Goal: Contribute content

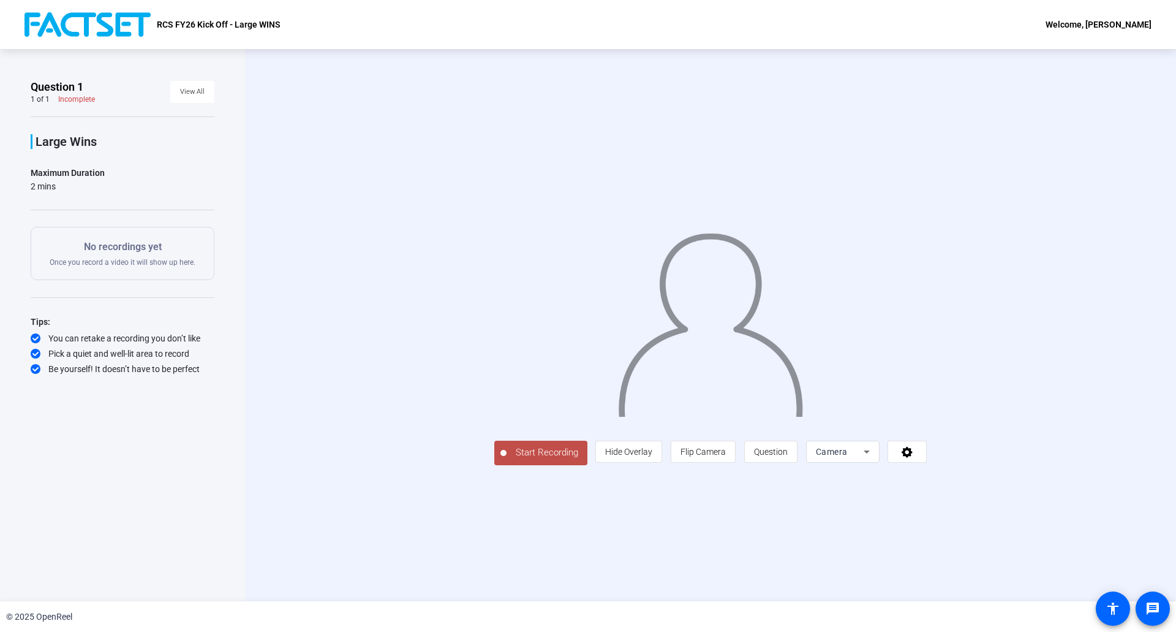
click at [507, 459] on span "Start Recording" at bounding box center [547, 452] width 81 height 14
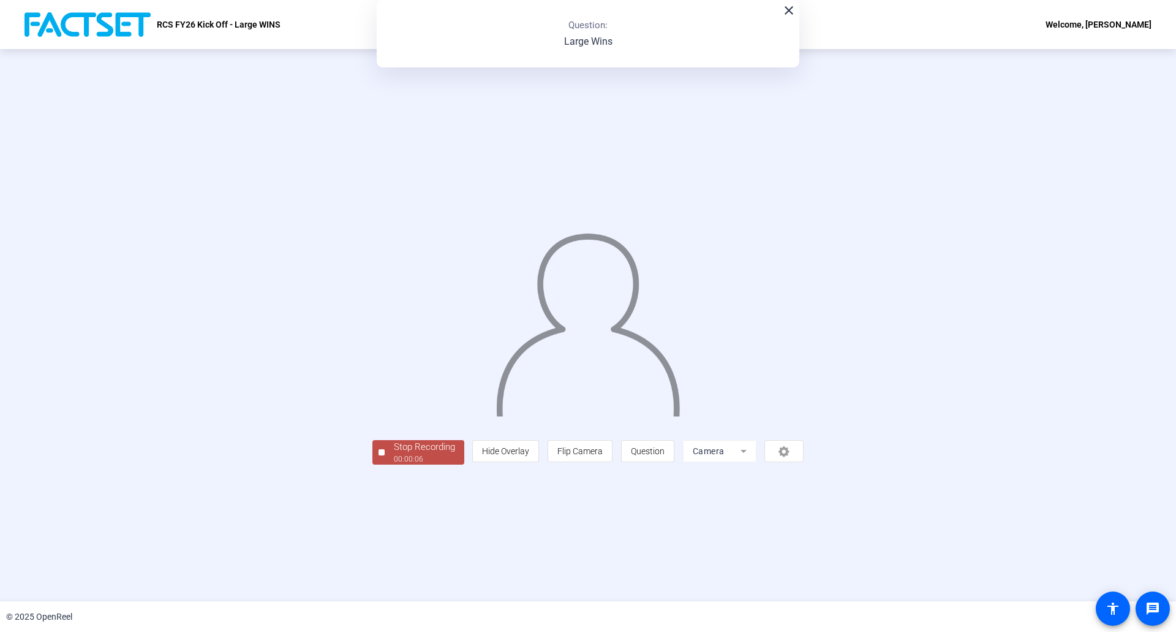
click at [394, 454] on div "Stop Recording" at bounding box center [424, 447] width 61 height 14
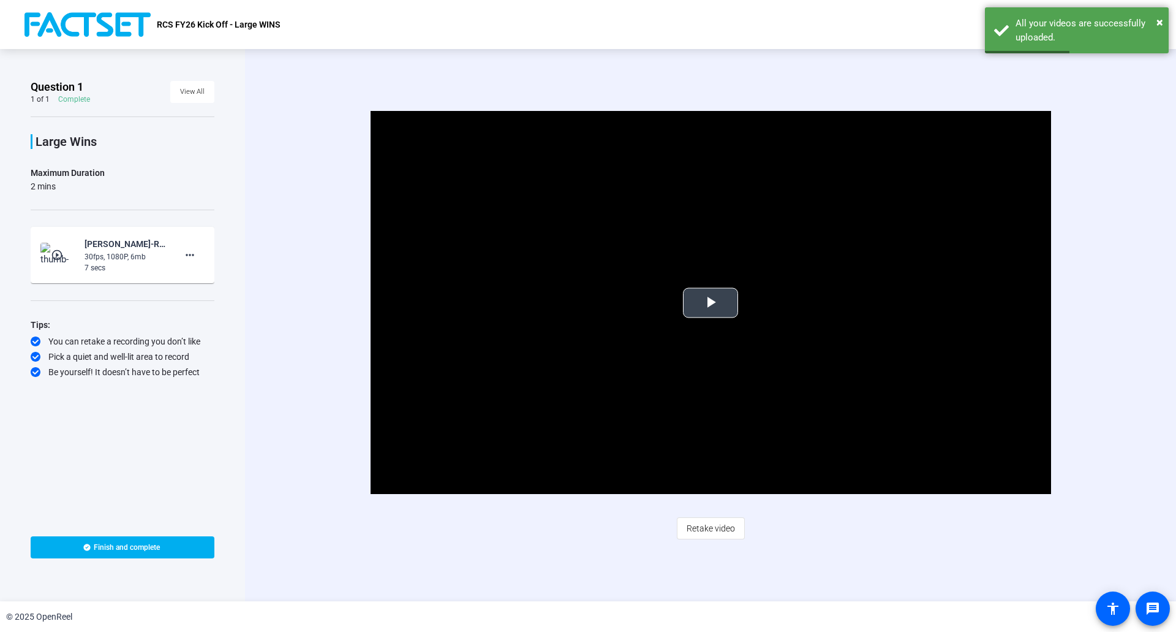
click at [711, 303] on span "Video Player" at bounding box center [711, 303] width 0 height 0
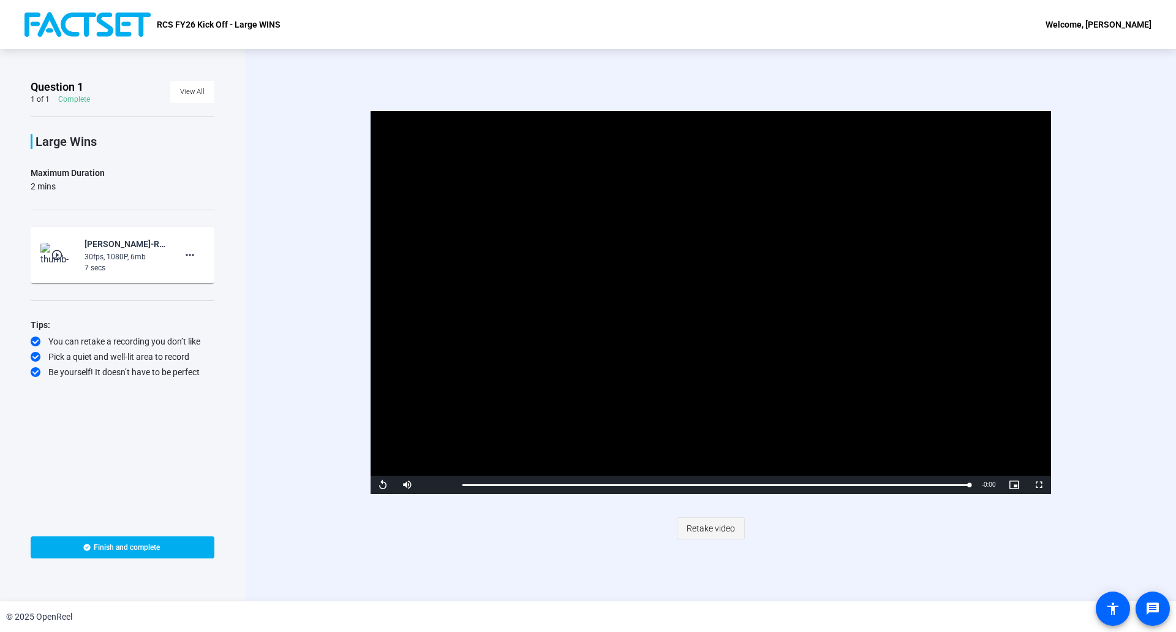
click at [711, 514] on span at bounding box center [710, 527] width 67 height 29
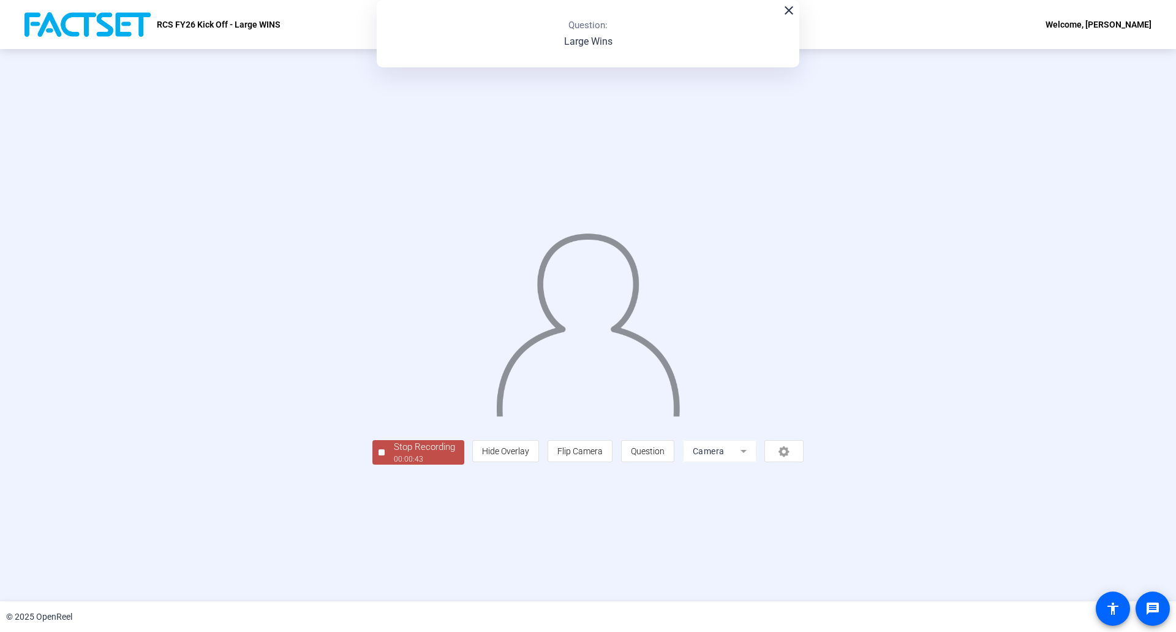
click at [394, 464] on div "00:00:43" at bounding box center [424, 458] width 61 height 11
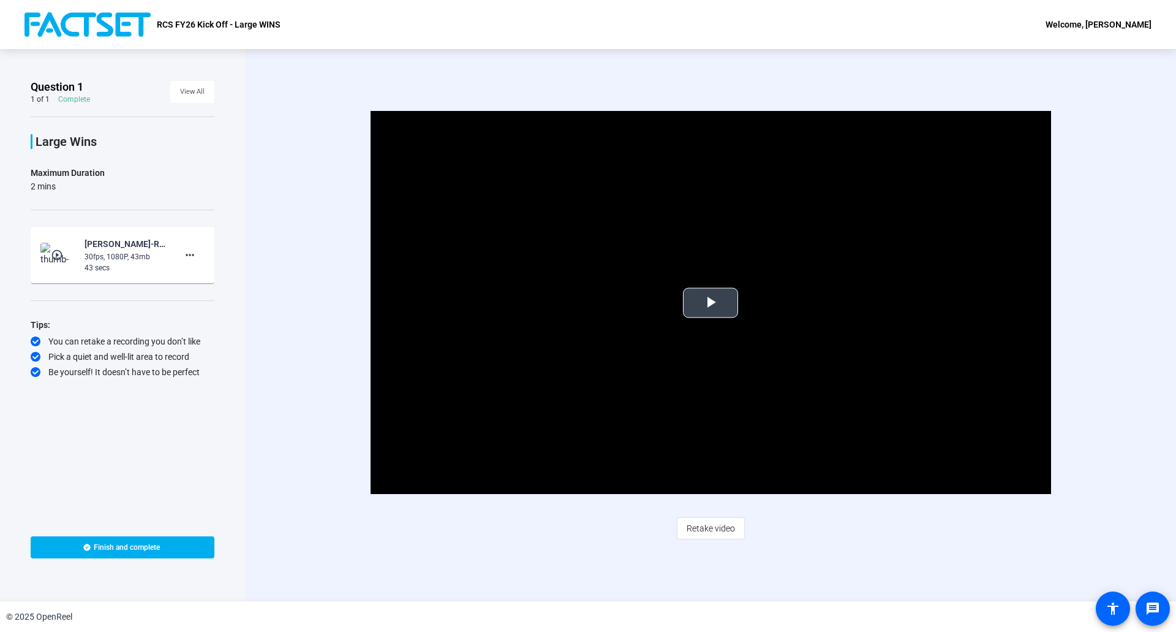
click at [711, 303] on span "Video Player" at bounding box center [711, 303] width 0 height 0
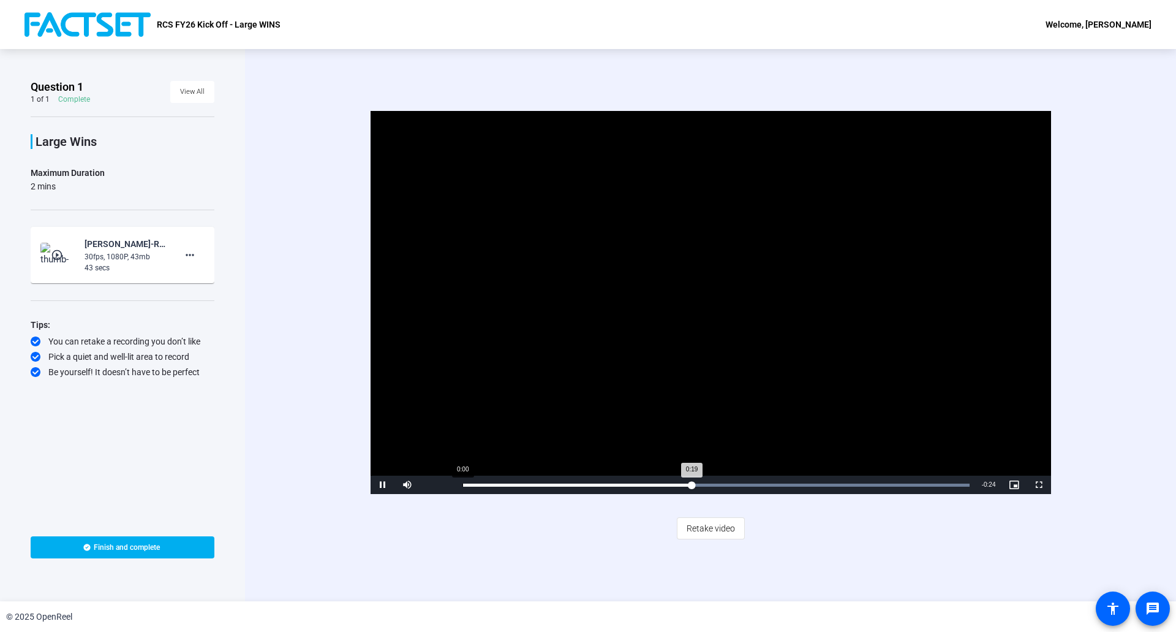
click at [459, 485] on div "Loaded : 100.00% 0:00 0:19" at bounding box center [715, 484] width 519 height 18
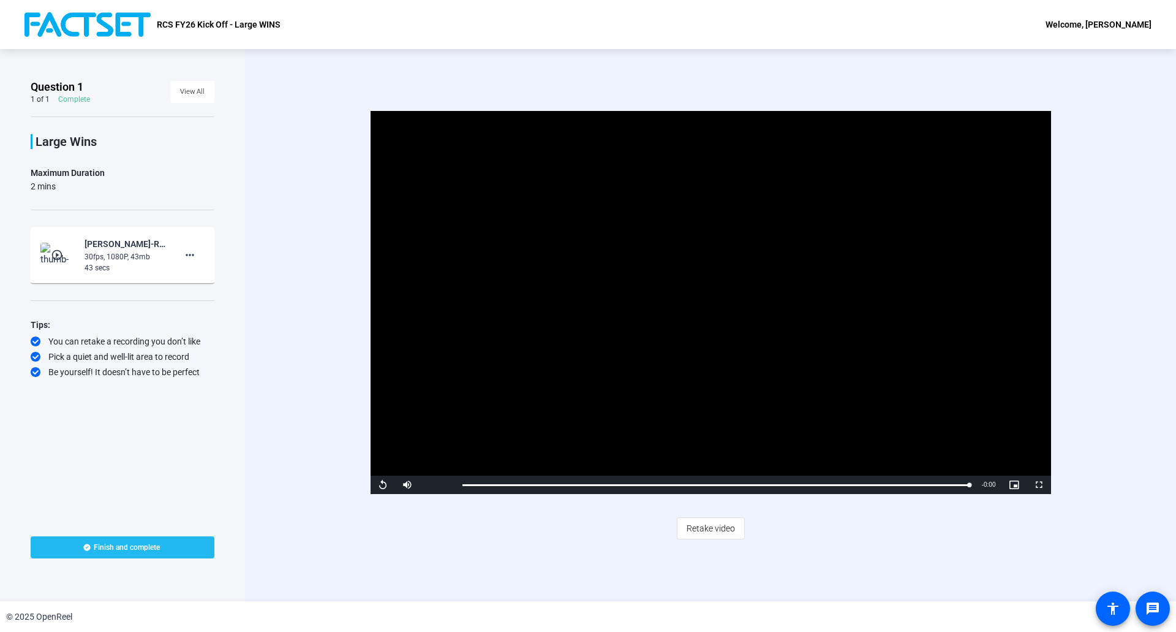
click at [154, 556] on span at bounding box center [123, 546] width 184 height 29
